Goal: Task Accomplishment & Management: Manage account settings

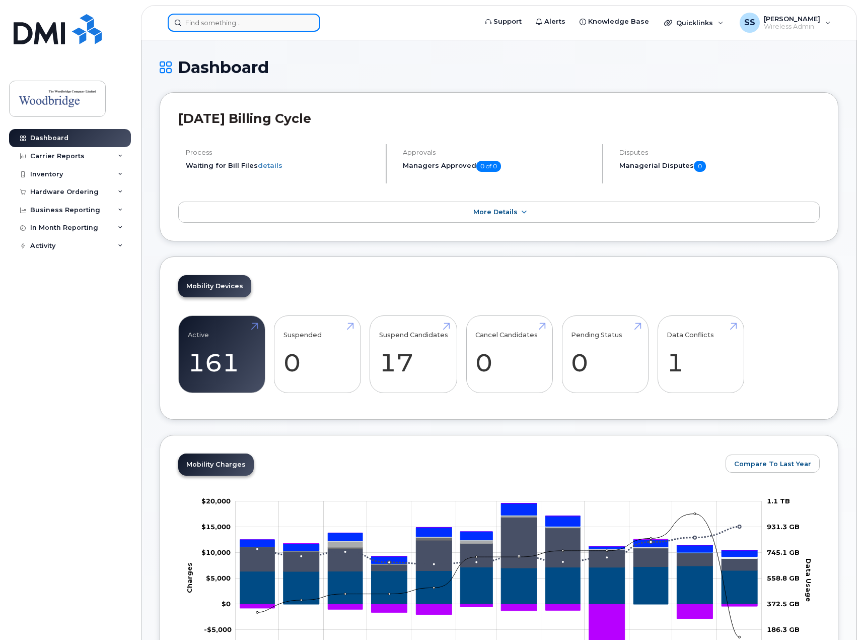
click at [226, 28] on input at bounding box center [244, 23] width 153 height 18
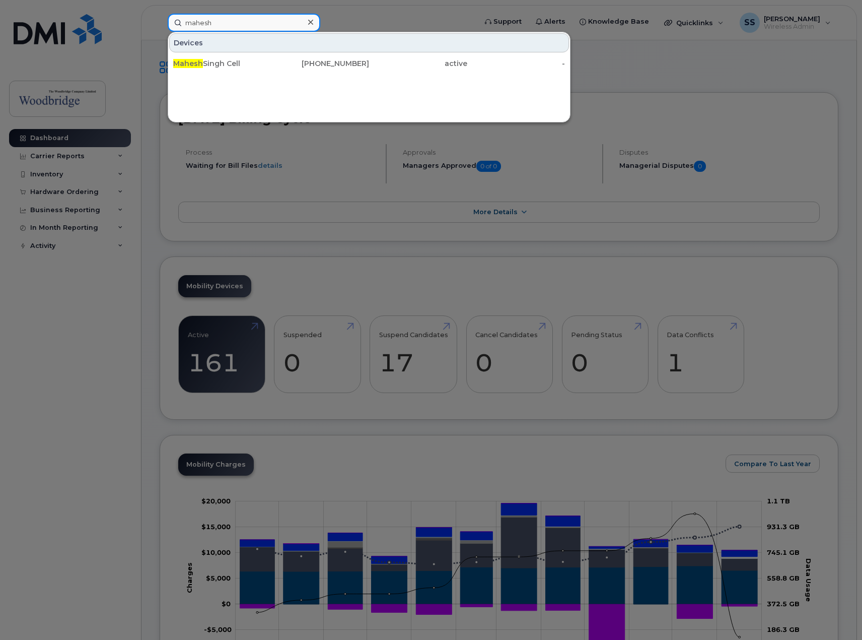
type input "mahesh"
click at [239, 73] on div "[PERSON_NAME] Cell [PHONE_NUMBER] active -" at bounding box center [369, 63] width 402 height 20
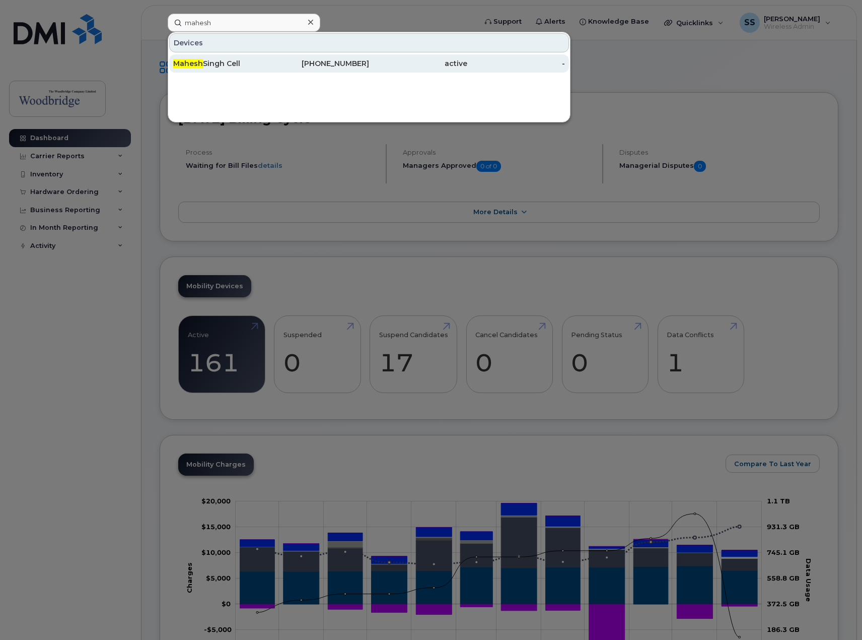
click at [271, 58] on div "Mahesh Singh Cell" at bounding box center [320, 63] width 98 height 18
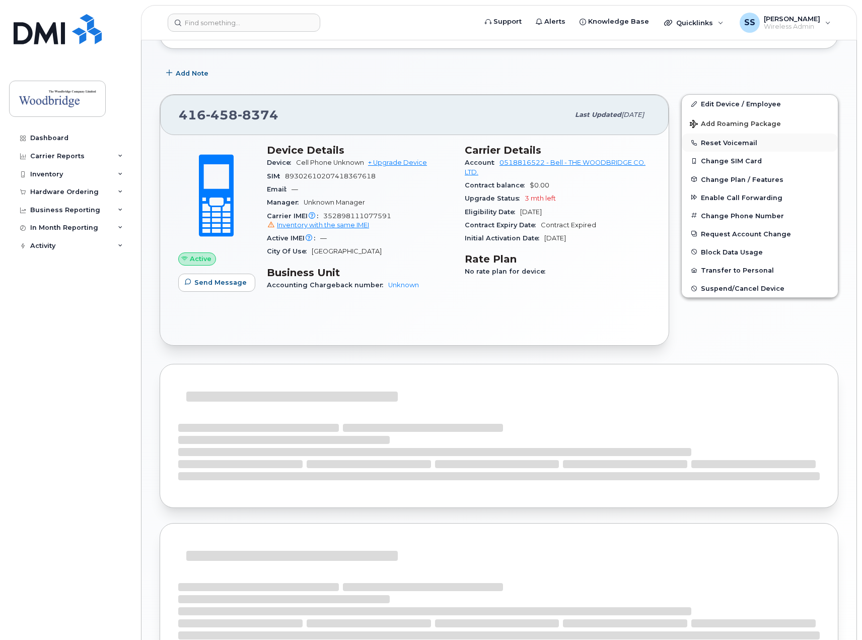
scroll to position [142, 0]
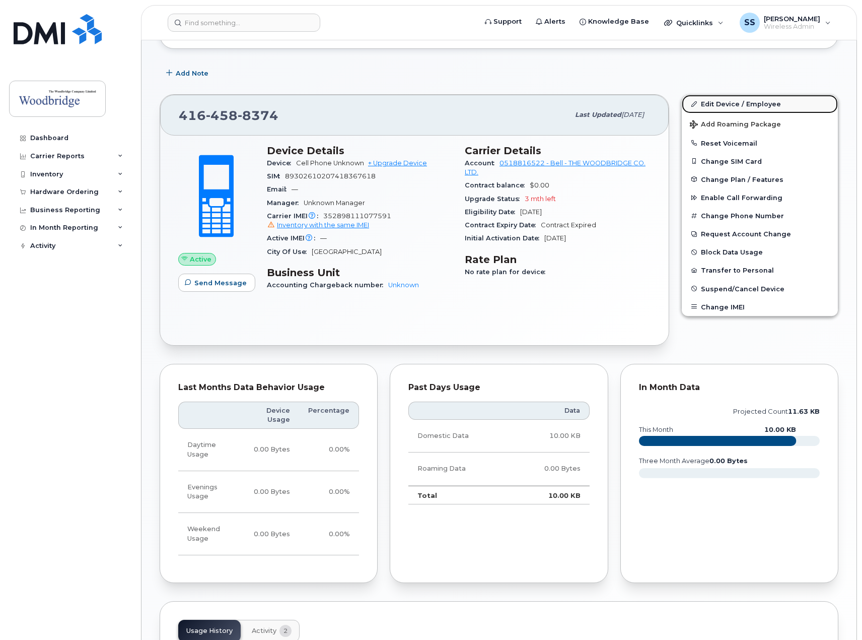
click at [729, 104] on link "Edit Device / Employee" at bounding box center [760, 104] width 156 height 18
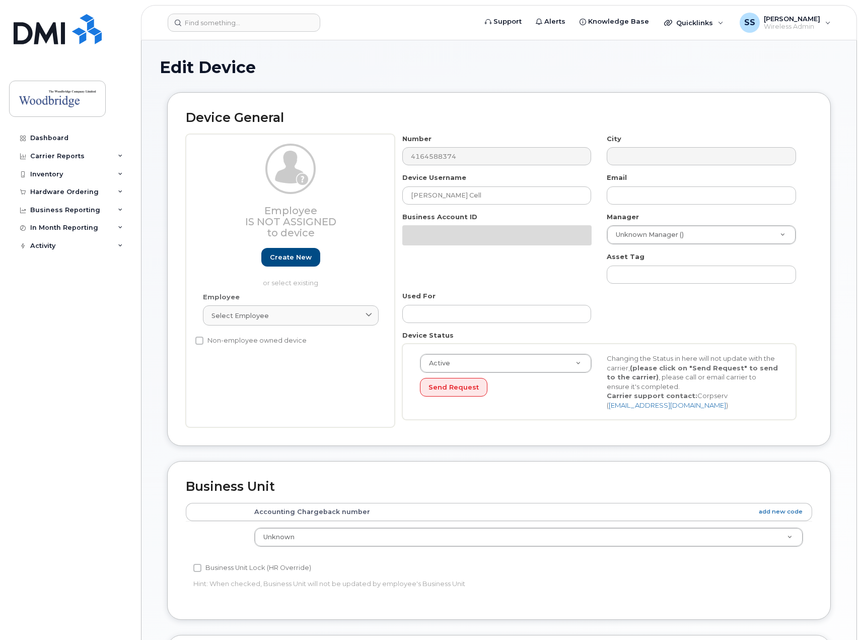
select select "43856"
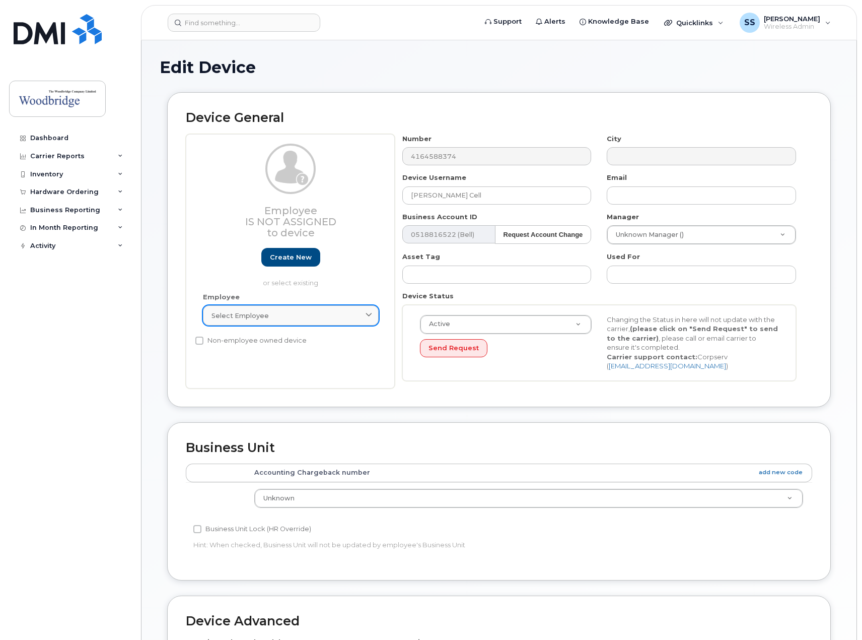
click at [326, 321] on link "Select employee" at bounding box center [291, 315] width 176 height 20
click at [324, 318] on div "Select employee" at bounding box center [291, 316] width 159 height 10
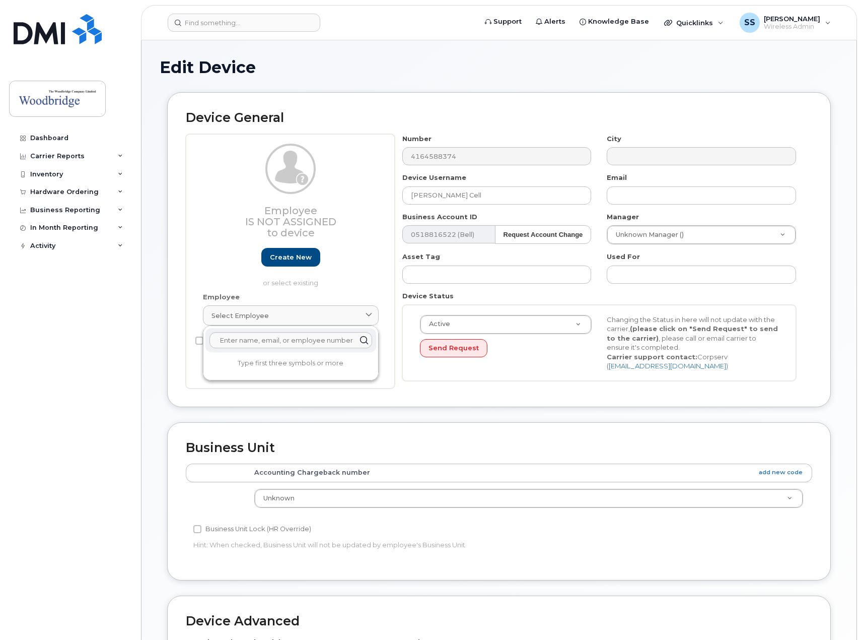
click at [420, 469] on th "Accounting Chargeback number add new code" at bounding box center [528, 472] width 567 height 18
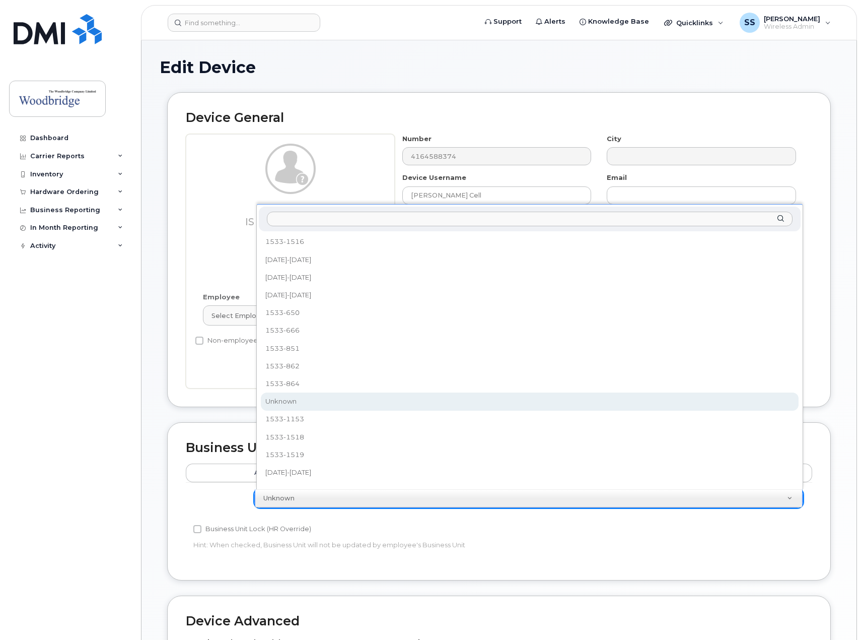
paste input "1533-3503"
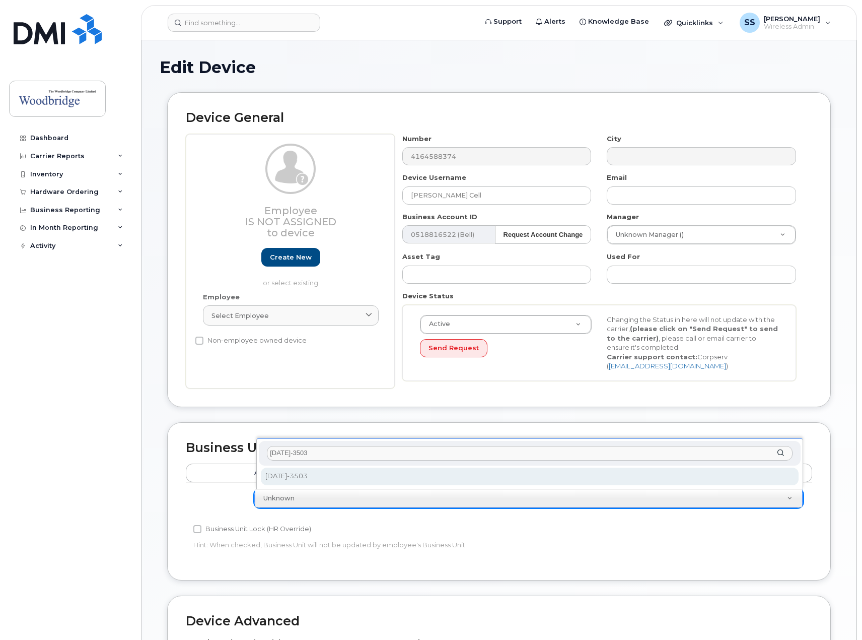
type input "1533-3503"
select select "43868"
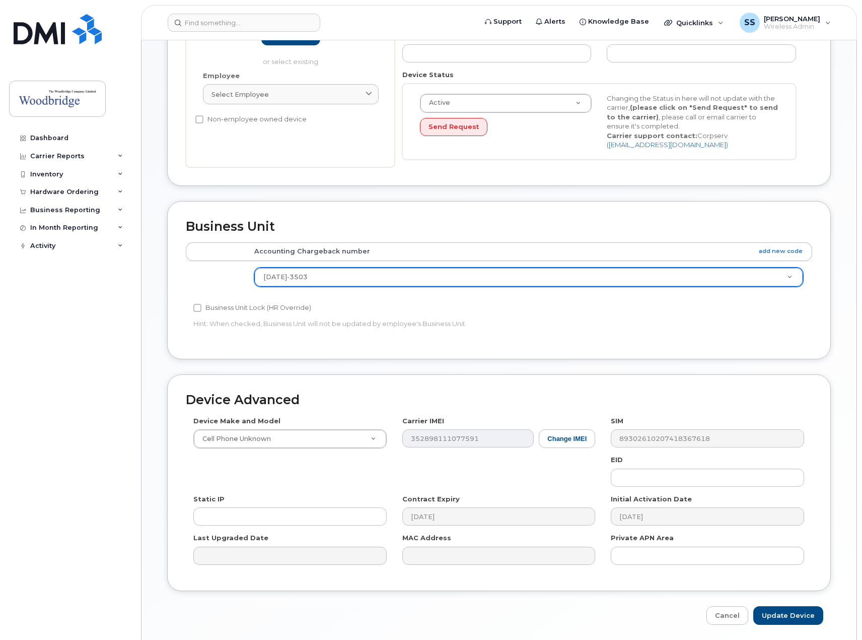
scroll to position [256, 0]
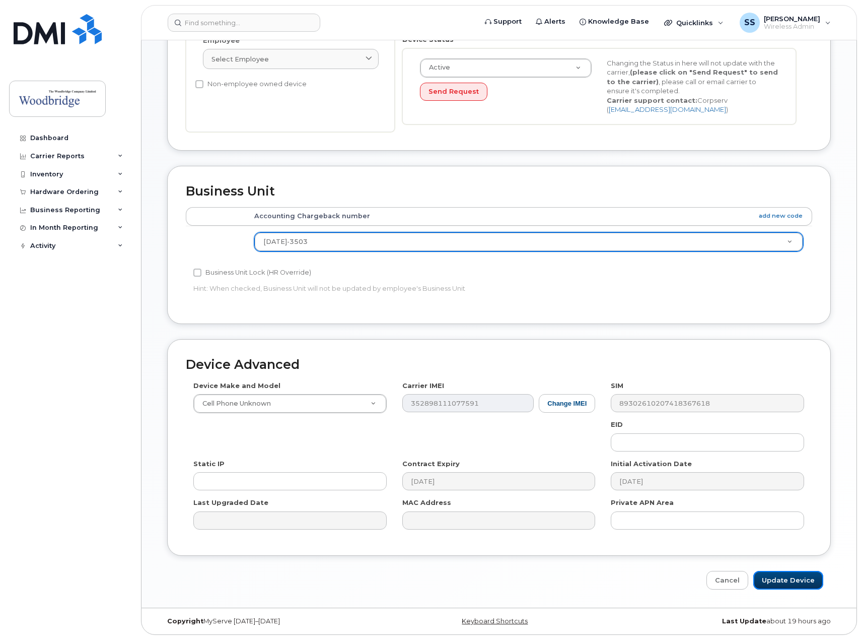
drag, startPoint x: 795, startPoint y: 582, endPoint x: 771, endPoint y: 505, distance: 80.6
click at [795, 582] on input "Update Device" at bounding box center [788, 580] width 70 height 19
type input "Saving..."
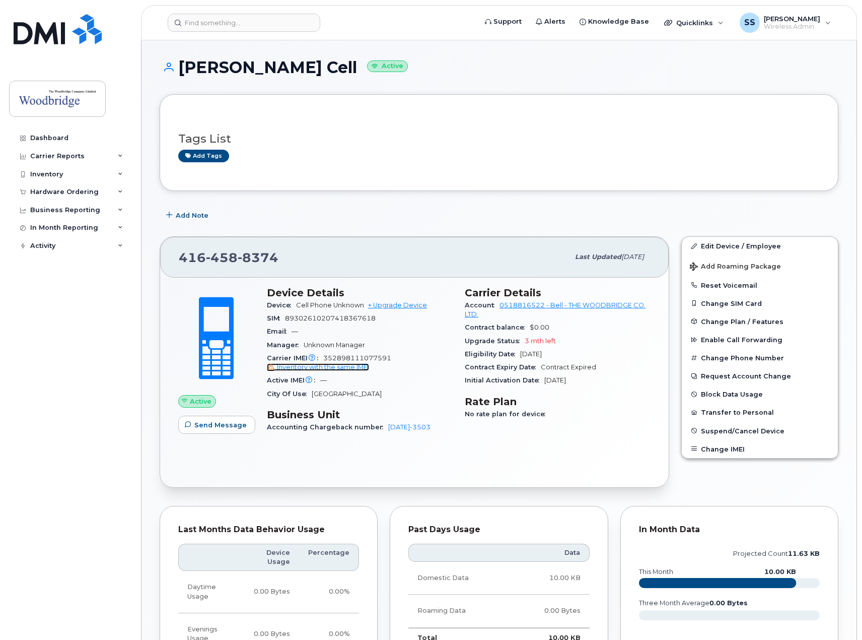
click at [334, 368] on span "Inventory with the same IMEI" at bounding box center [323, 367] width 92 height 8
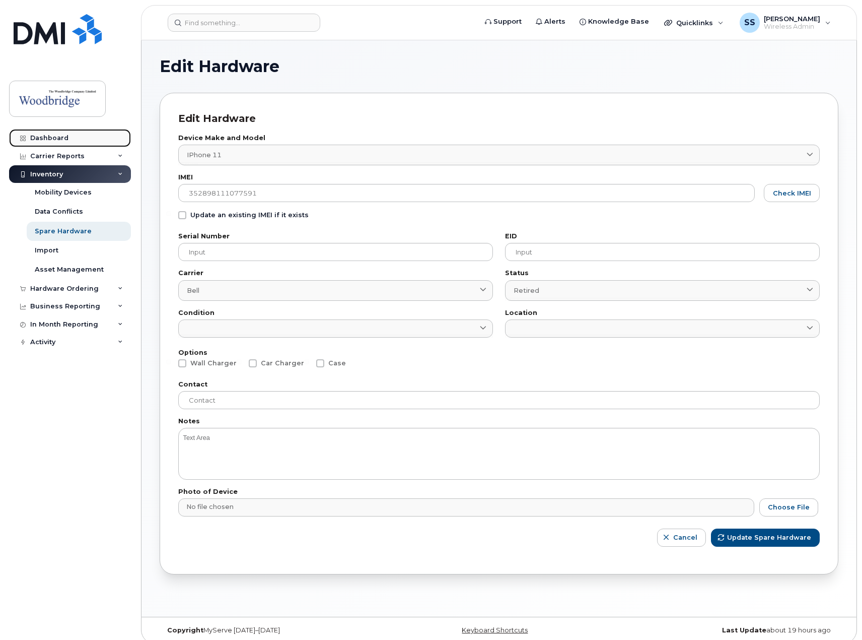
click at [47, 139] on div "Dashboard" at bounding box center [49, 138] width 38 height 8
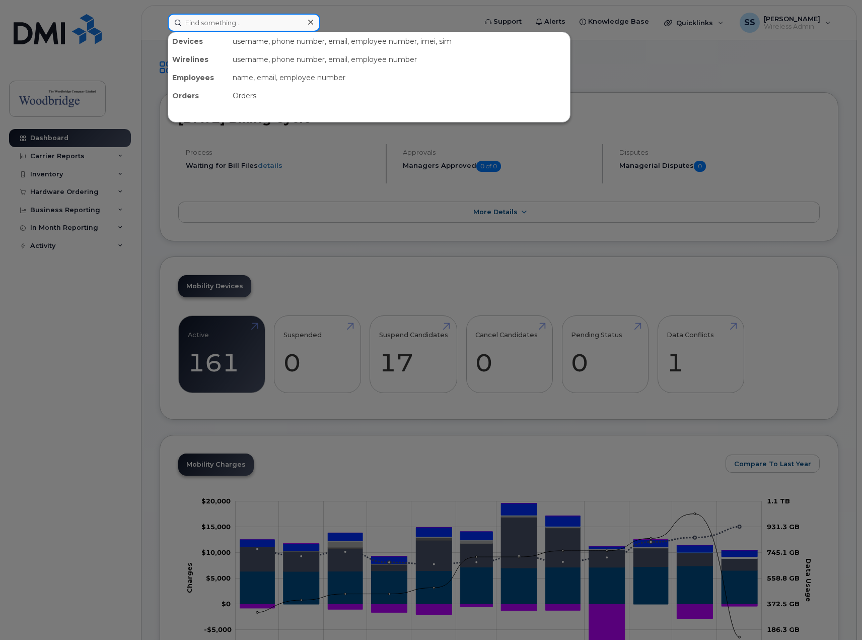
click at [219, 29] on input at bounding box center [244, 23] width 153 height 18
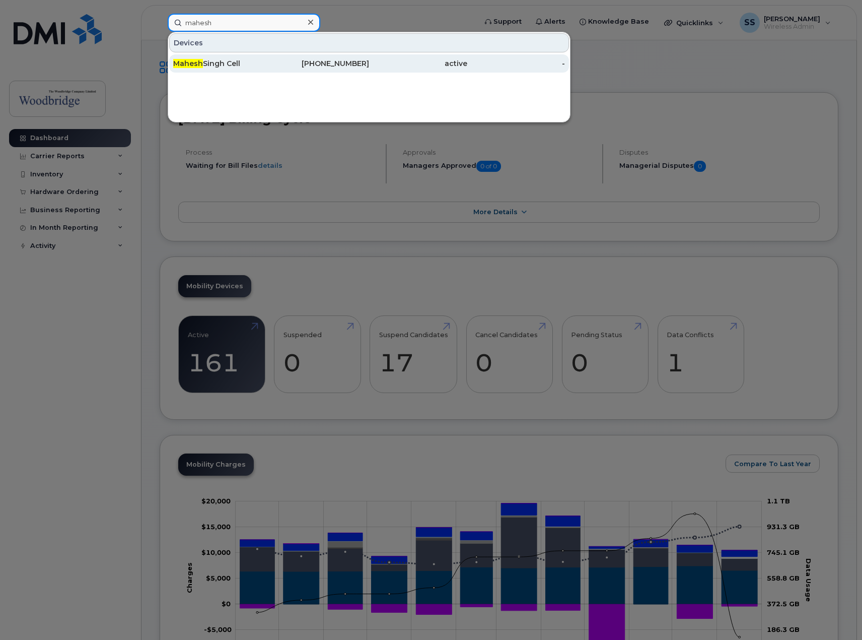
type input "mahesh"
click at [219, 60] on div "Mahesh Singh Cell" at bounding box center [222, 63] width 98 height 10
